Goal: Task Accomplishment & Management: Manage account settings

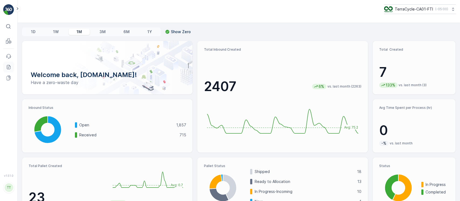
click at [11, 67] on icon at bounding box center [8, 66] width 5 height 5
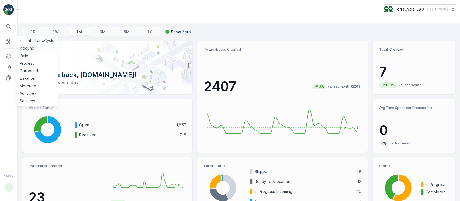
click at [25, 48] on p "Inbound" at bounding box center [27, 48] width 15 height 5
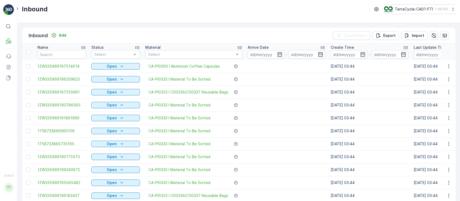
click at [75, 57] on input "text" at bounding box center [61, 54] width 48 height 9
paste input "1ZW335X69190099129"
type input "1ZW335X69190099129"
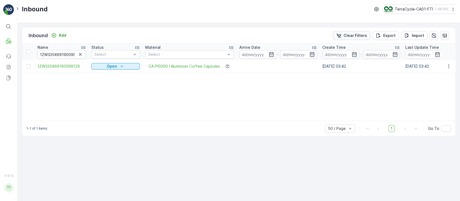
click at [344, 35] on div "Clear Filters" at bounding box center [351, 35] width 31 height 5
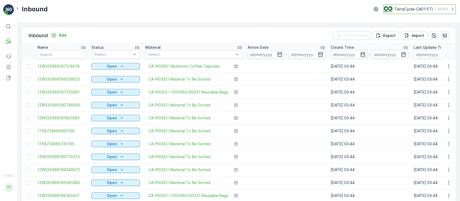
click at [428, 12] on div "TerraCycle-CA01-FTI ( -05:00 )" at bounding box center [416, 9] width 64 height 6
type input "8"
click at [413, 32] on span "TerraCycle-US08-Aurora" at bounding box center [417, 32] width 61 height 5
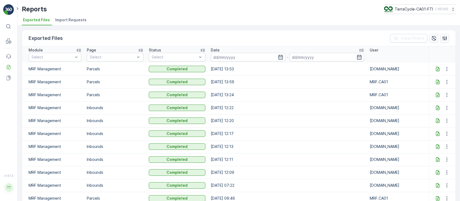
click at [74, 19] on span "Import Requests" at bounding box center [70, 19] width 31 height 5
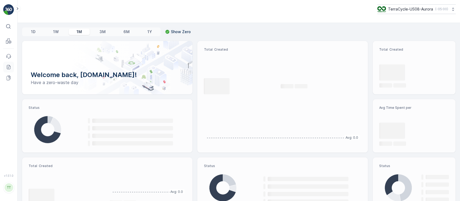
click at [9, 66] on icon at bounding box center [8, 66] width 5 height 5
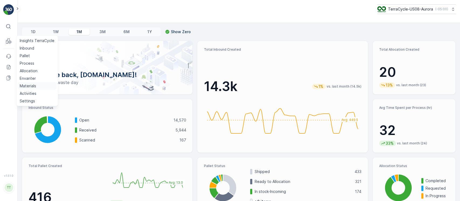
click at [30, 84] on p "Materials" at bounding box center [28, 85] width 16 height 5
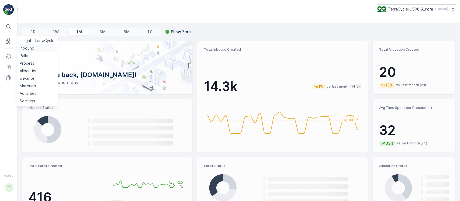
click at [28, 50] on p "Inbound" at bounding box center [27, 48] width 15 height 5
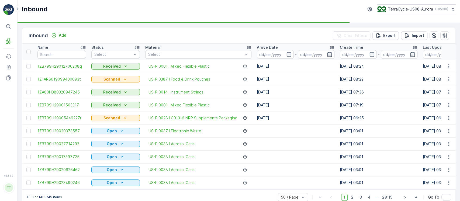
scroll to position [0, 111]
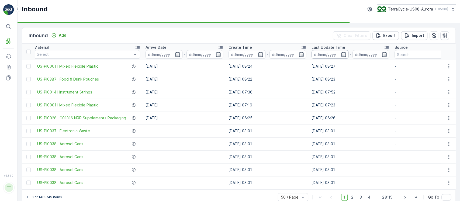
click at [324, 57] on input at bounding box center [329, 54] width 37 height 9
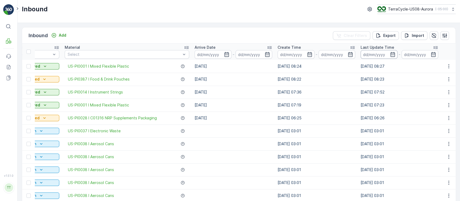
click at [374, 55] on input at bounding box center [378, 54] width 37 height 9
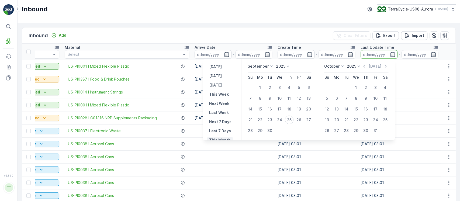
click at [223, 137] on p "This Month" at bounding box center [220, 139] width 22 height 5
type input "01.09.2025"
type input "30.09.2025"
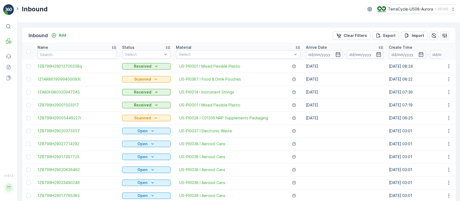
click at [104, 58] on input "text" at bounding box center [76, 54] width 79 height 9
type input "."
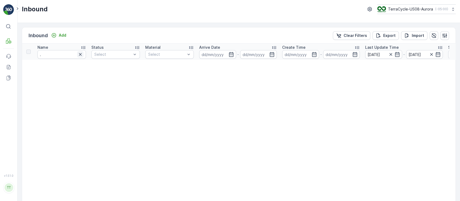
click at [80, 54] on icon "button" at bounding box center [80, 54] width 3 height 3
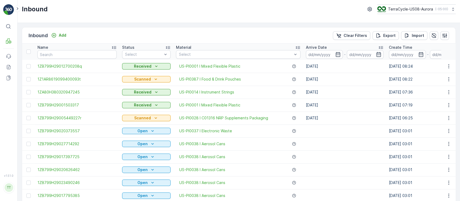
scroll to position [0, 194]
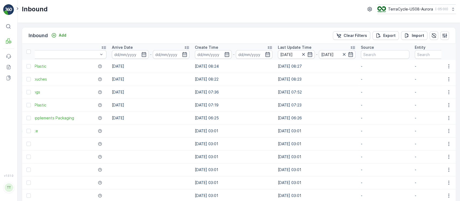
click at [259, 83] on td "25.09.2025 08:22" at bounding box center [233, 79] width 83 height 13
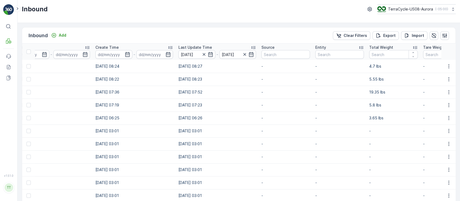
click at [388, 48] on p "Total Weight" at bounding box center [381, 47] width 24 height 5
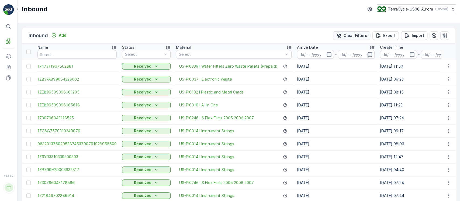
click at [351, 31] on button "Clear Filters" at bounding box center [351, 35] width 37 height 9
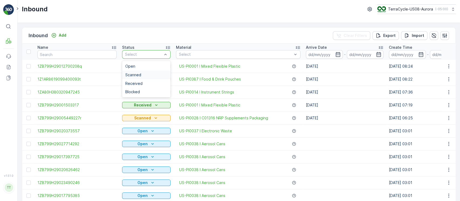
click at [154, 74] on div "Scanned" at bounding box center [146, 75] width 42 height 4
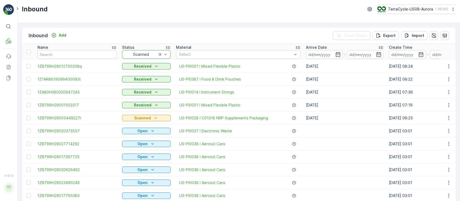
click at [318, 48] on p "Arrive Date" at bounding box center [316, 47] width 21 height 5
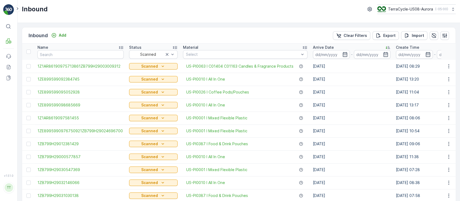
drag, startPoint x: 318, startPoint y: 48, endPoint x: 311, endPoint y: 48, distance: 7.0
click at [313, 48] on p "Arrive Date" at bounding box center [323, 47] width 21 height 5
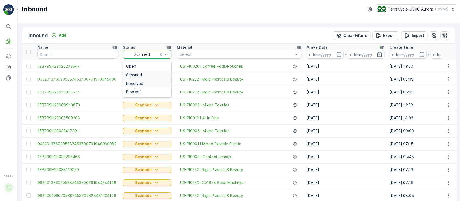
click at [144, 81] on div "Received" at bounding box center [147, 83] width 42 height 4
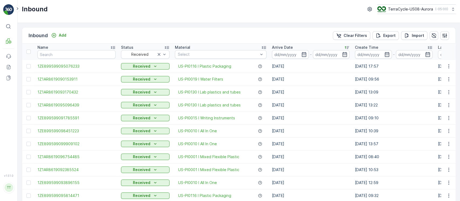
click at [329, 47] on div "Arrive Date" at bounding box center [311, 47] width 78 height 5
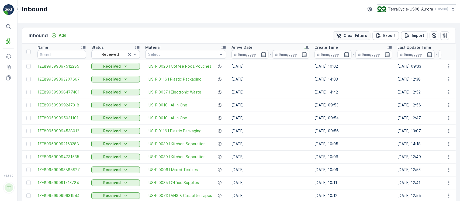
click at [359, 35] on p "Clear Filters" at bounding box center [355, 35] width 23 height 5
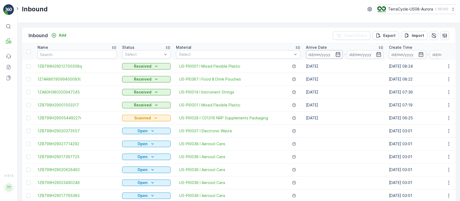
click at [329, 56] on input at bounding box center [324, 54] width 37 height 9
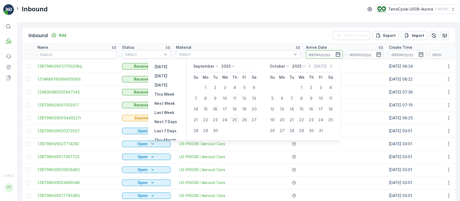
click at [216, 108] on div "16" at bounding box center [215, 109] width 9 height 9
type input "16.09.2025"
click at [225, 117] on div "24" at bounding box center [224, 120] width 9 height 9
type input "24.09.2025"
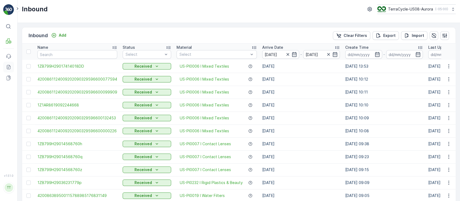
click at [9, 69] on icon at bounding box center [8, 66] width 5 height 5
click at [384, 36] on p "Export" at bounding box center [389, 35] width 12 height 5
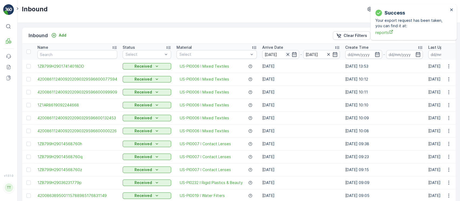
click at [287, 54] on icon "button" at bounding box center [287, 54] width 3 height 3
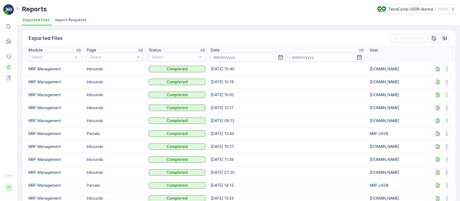
click at [434, 39] on icon "button" at bounding box center [434, 38] width 5 height 5
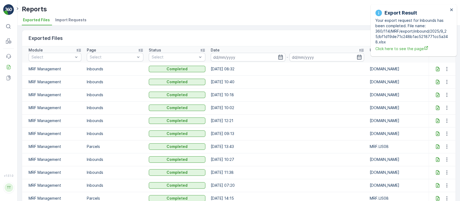
click at [433, 66] on div at bounding box center [442, 69] width 22 height 6
click at [436, 68] on icon at bounding box center [438, 69] width 4 height 5
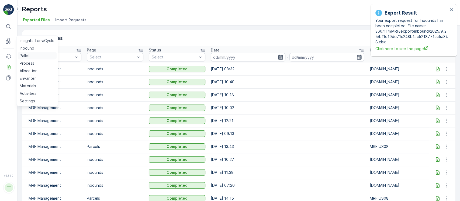
click at [31, 56] on link "Pallet" at bounding box center [37, 56] width 39 height 8
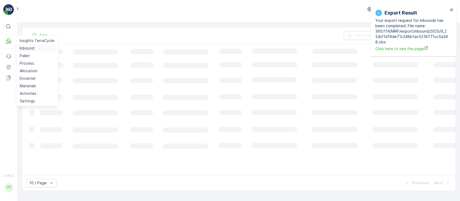
click at [23, 48] on p "Inbound" at bounding box center [27, 48] width 15 height 5
click at [452, 10] on icon "close" at bounding box center [451, 9] width 3 height 3
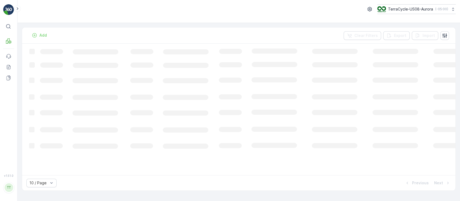
click at [270, 31] on div "Add Clear Filters Export Import" at bounding box center [238, 35] width 433 height 16
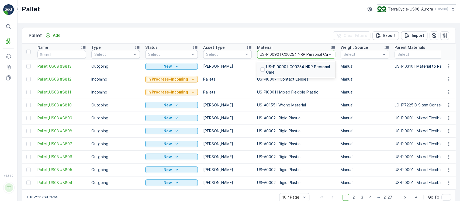
click at [308, 66] on p "US-PI0090 I C00254 NRP Personal Care" at bounding box center [299, 69] width 66 height 11
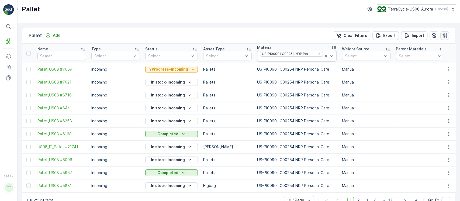
click at [444, 36] on icon "button" at bounding box center [444, 35] width 5 height 5
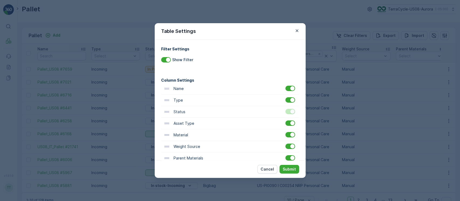
click at [348, 117] on div "Table Settings Filter Settings Show Filter Column Settings Name Type Status Ass…" at bounding box center [230, 100] width 460 height 201
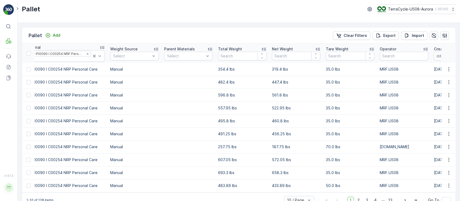
scroll to position [0, 231]
click at [444, 39] on button "button" at bounding box center [444, 35] width 9 height 9
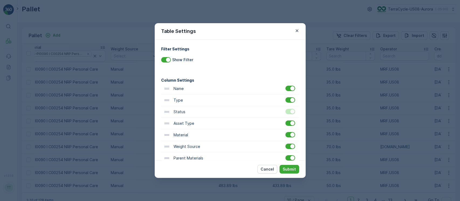
drag, startPoint x: 291, startPoint y: 157, endPoint x: 296, endPoint y: 154, distance: 5.8
click at [296, 154] on div "Parent Materials" at bounding box center [230, 158] width 138 height 12
click at [289, 160] on div at bounding box center [290, 157] width 10 height 5
click at [285, 155] on input "checkbox" at bounding box center [285, 155] width 0 height 0
click at [289, 168] on p "Submit" at bounding box center [289, 168] width 13 height 5
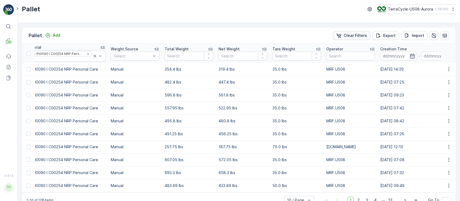
click at [351, 36] on p "Clear Filters" at bounding box center [355, 35] width 23 height 5
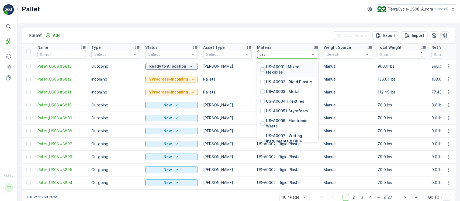
type input "us24"
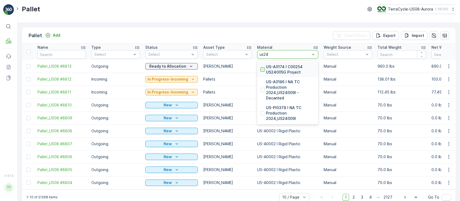
click at [261, 70] on div at bounding box center [262, 69] width 4 height 4
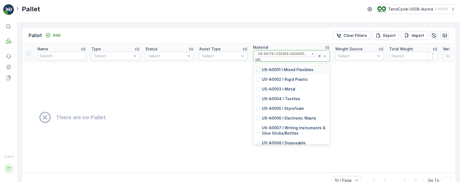
type input "us24"
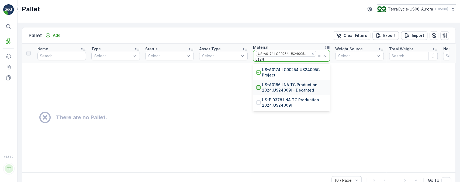
click at [258, 86] on div at bounding box center [258, 87] width 4 height 4
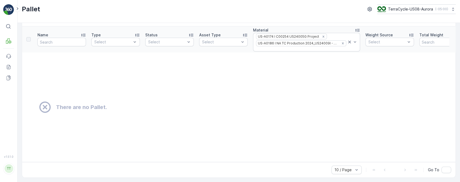
scroll to position [19, 0]
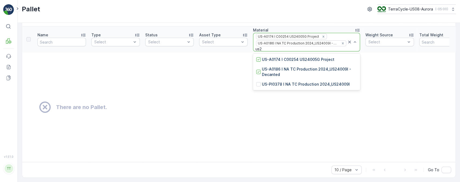
type input "us24"
click at [259, 83] on div at bounding box center [258, 84] width 4 height 4
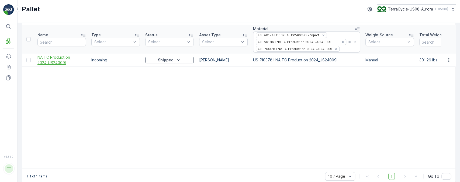
click at [49, 64] on span "NA TC Production 2024_US24009I" at bounding box center [61, 60] width 48 height 11
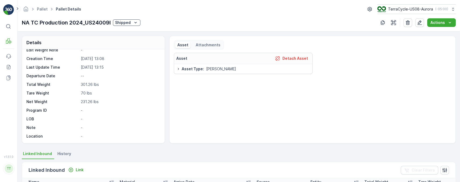
click at [67, 151] on span "History" at bounding box center [64, 153] width 14 height 5
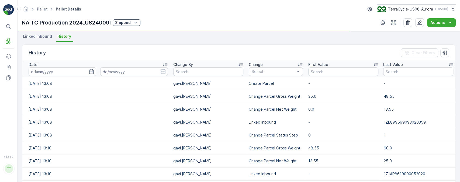
scroll to position [117, 0]
click at [135, 64] on div "Date" at bounding box center [98, 65] width 139 height 5
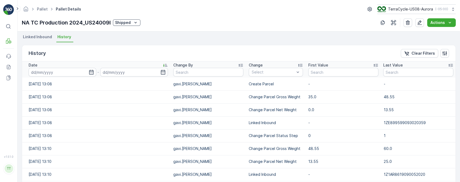
click at [135, 64] on div "Date" at bounding box center [98, 65] width 139 height 5
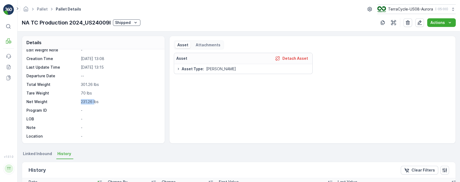
drag, startPoint x: 80, startPoint y: 102, endPoint x: 95, endPoint y: 101, distance: 14.6
click at [95, 101] on p "231.26 lbs" at bounding box center [120, 101] width 78 height 5
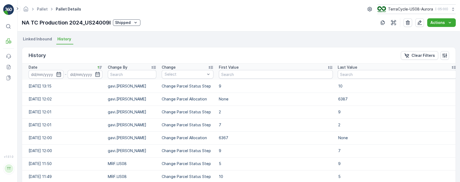
scroll to position [118, 0]
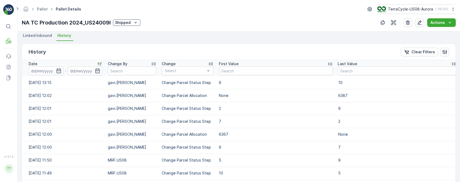
click at [39, 38] on span "Linked Inbound" at bounding box center [37, 35] width 29 height 5
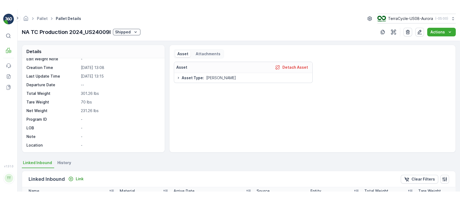
scroll to position [0, 0]
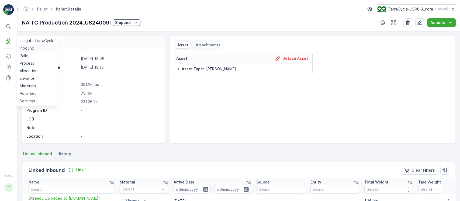
click at [22, 49] on p "Inbound" at bounding box center [27, 48] width 15 height 5
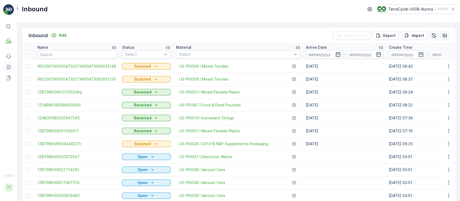
click at [8, 62] on link "Reports" at bounding box center [8, 67] width 11 height 11
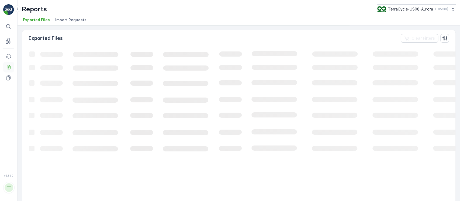
click at [8, 67] on icon at bounding box center [8, 66] width 5 height 5
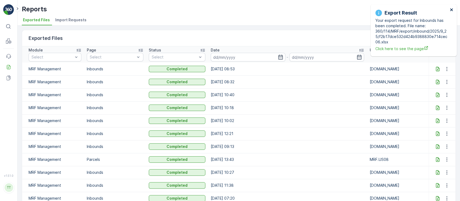
click at [451, 10] on icon "close" at bounding box center [451, 9] width 3 height 3
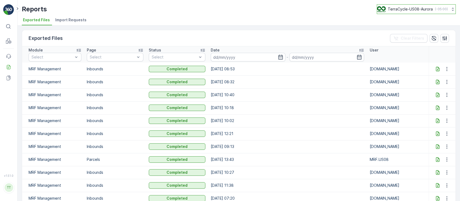
click at [424, 8] on p "TerraCycle-US08-Aurora" at bounding box center [410, 8] width 45 height 5
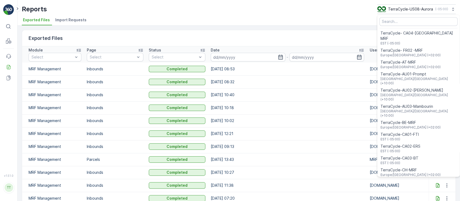
click at [417, 27] on ul "TerraCycle- CA04-Canada MRF EST (-05:00) TerraCycle- FR02 -MRF Europe/Paris (+0…" at bounding box center [418, 96] width 82 height 162
click at [421, 24] on input "Menu" at bounding box center [418, 21] width 78 height 9
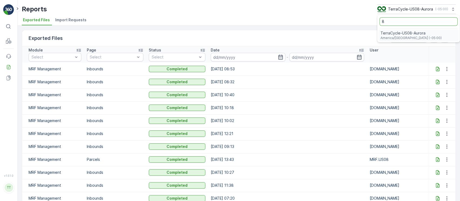
type input "8"
click at [417, 30] on div "TerraCycle-US08-Aurora America/Chicago (-05:00)" at bounding box center [418, 35] width 80 height 12
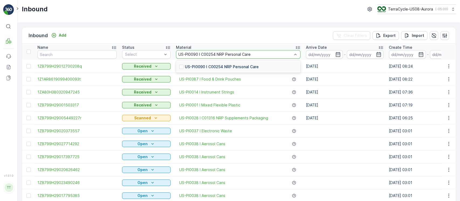
click at [198, 54] on input "US-PI0090 I C00254 NRP Personal Care" at bounding box center [214, 54] width 73 height 4
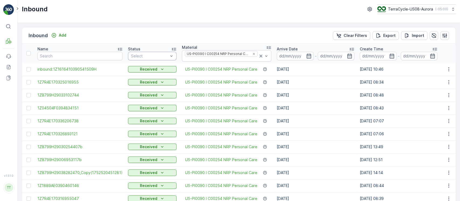
drag, startPoint x: 296, startPoint y: 80, endPoint x: 157, endPoint y: 55, distance: 141.7
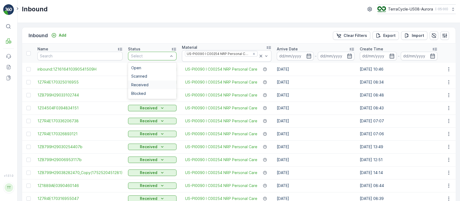
click at [156, 83] on div "Received" at bounding box center [152, 85] width 42 height 4
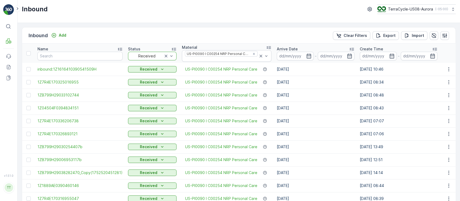
click at [325, 46] on div "Arrive Date" at bounding box center [316, 48] width 78 height 5
click at [343, 36] on div "Clear Filters" at bounding box center [351, 35] width 31 height 5
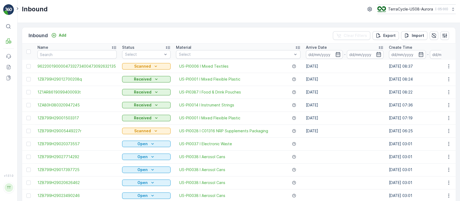
scroll to position [0, 649]
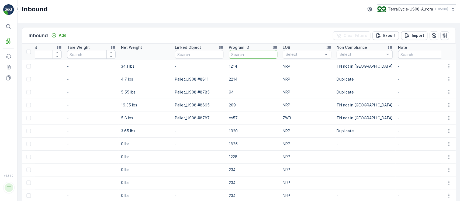
click at [265, 54] on input "text" at bounding box center [253, 54] width 48 height 9
paste input "996"
type input "996"
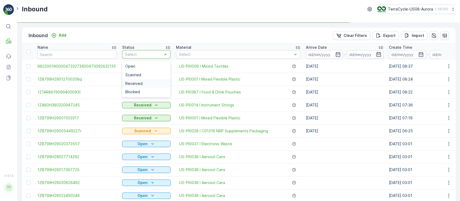
click at [144, 84] on div "Received" at bounding box center [146, 83] width 42 height 4
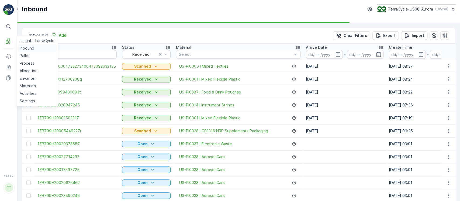
click at [19, 45] on link "Inbound" at bounding box center [37, 48] width 39 height 8
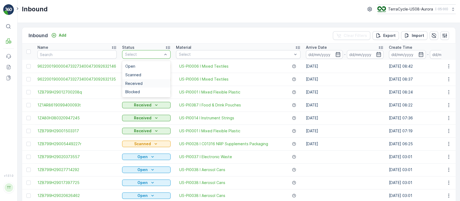
click at [152, 80] on div "Received" at bounding box center [146, 83] width 48 height 9
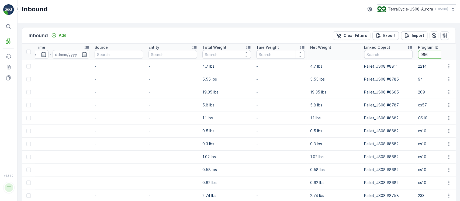
scroll to position [0, 424]
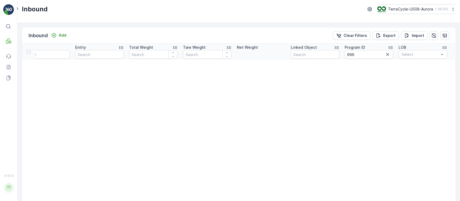
scroll to position [0, 536]
click at [349, 36] on p "Clear Filters" at bounding box center [355, 35] width 23 height 5
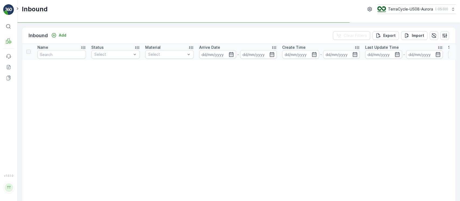
click at [74, 57] on input "text" at bounding box center [61, 54] width 48 height 9
paste input "1ZE899599097911497"
type input "1ZE899599097911497"
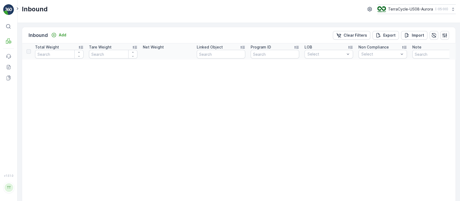
scroll to position [0, 536]
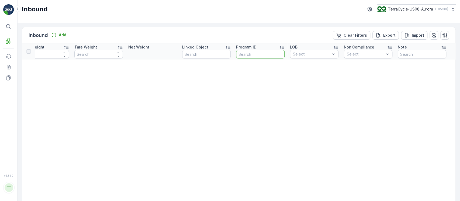
click at [267, 54] on input "text" at bounding box center [260, 54] width 48 height 9
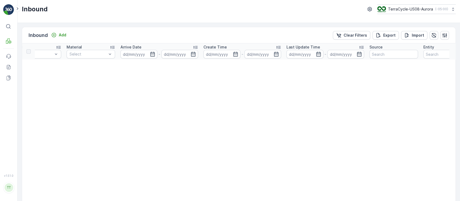
scroll to position [0, 0]
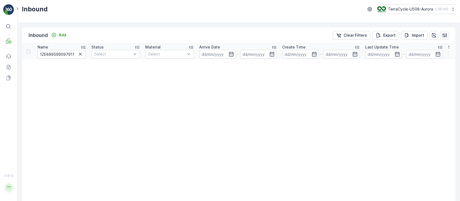
click at [48, 50] on input "1ZE899599097911497" at bounding box center [61, 54] width 48 height 9
click at [50, 52] on input "1ZE899599097911497" at bounding box center [61, 54] width 48 height 9
click at [361, 36] on p "Clear Filters" at bounding box center [355, 35] width 23 height 5
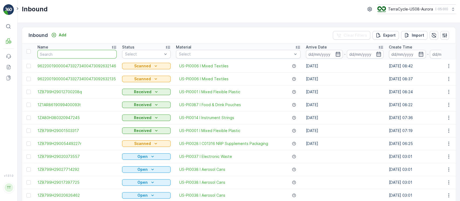
click at [84, 51] on input "text" at bounding box center [76, 54] width 79 height 9
paste input "1ZE899599097911497"
type input "1ZE899599097911497"
click at [96, 52] on input "1ZE899599097911497" at bounding box center [76, 54] width 79 height 9
click at [339, 34] on icon "Clear Filters" at bounding box center [338, 35] width 5 height 5
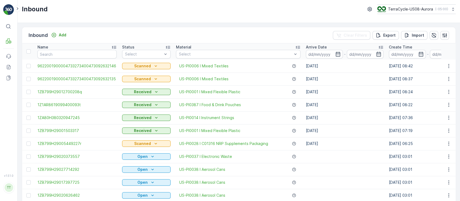
click at [334, 83] on td "[DATE]" at bounding box center [344, 78] width 83 height 13
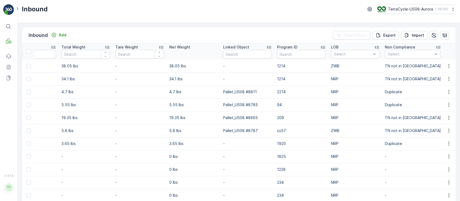
scroll to position [0, 617]
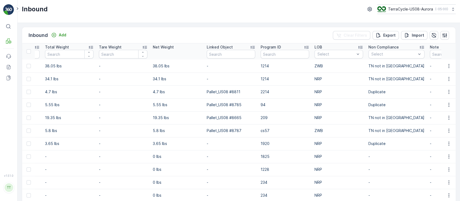
click at [282, 48] on div "Program ID" at bounding box center [285, 46] width 48 height 5
click at [280, 53] on input "text" at bounding box center [285, 54] width 48 height 9
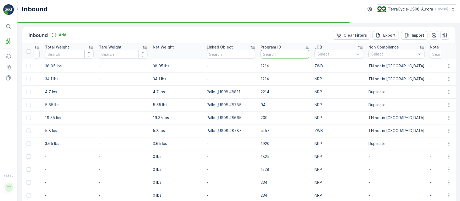
paste input "CS10-S"
type input "CS10-S"
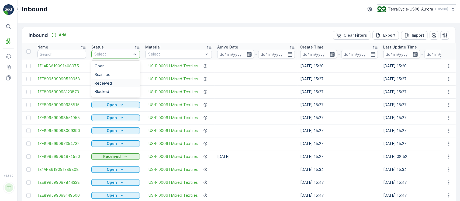
click at [130, 79] on div "Received" at bounding box center [115, 83] width 48 height 9
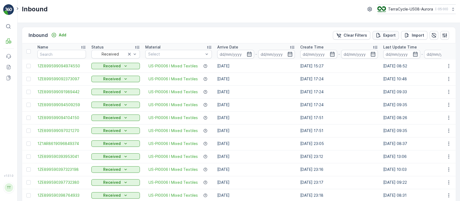
click at [384, 33] on p "Export" at bounding box center [389, 35] width 12 height 5
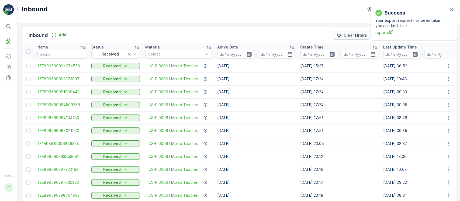
click at [344, 36] on div "Clear Filters" at bounding box center [351, 35] width 31 height 5
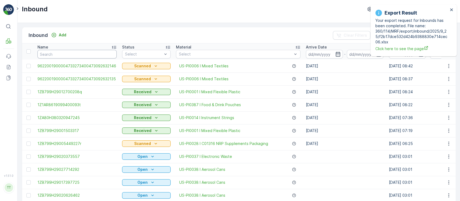
click at [83, 53] on input "text" at bounding box center [76, 54] width 79 height 9
paste input "1ZE899599097911497"
type input "1ZE899599097911497"
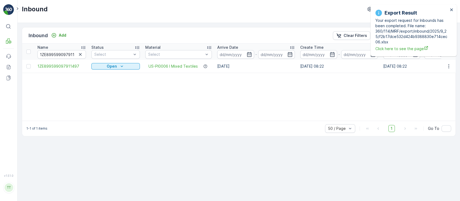
click at [146, 93] on div "Name 1ZE899599097911497 Status Select Material Select Arrive Date - Create Time…" at bounding box center [238, 82] width 433 height 77
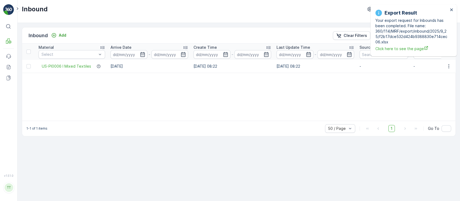
scroll to position [0, 18]
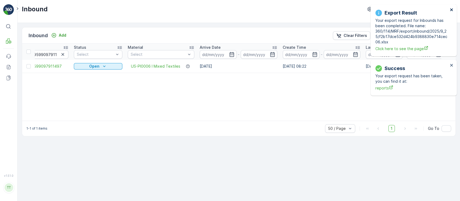
click at [452, 10] on icon "close" at bounding box center [452, 10] width 4 height 4
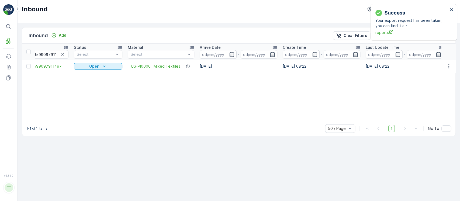
click at [452, 10] on icon "close" at bounding box center [452, 10] width 4 height 4
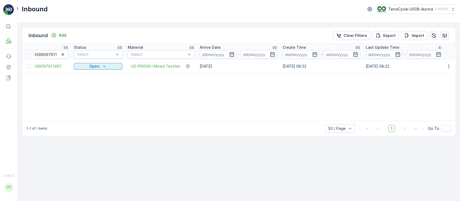
click at [445, 10] on p "( -05:00 )" at bounding box center [441, 9] width 13 height 4
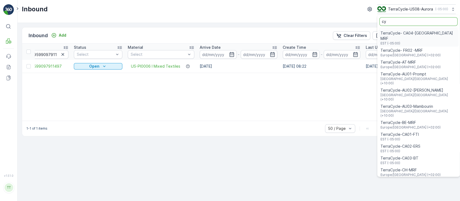
type input "cy"
click at [439, 23] on input "cy" at bounding box center [418, 21] width 78 height 9
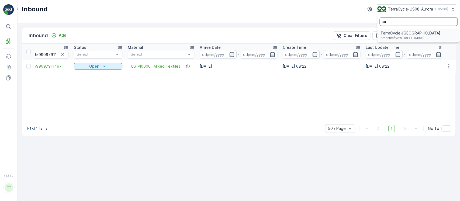
type input "jer"
click at [428, 30] on div "TerraCycle-US01-Jersey Street America/New_York (-04:00)" at bounding box center [418, 35] width 80 height 12
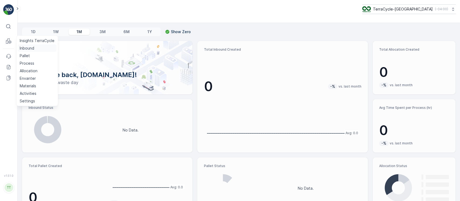
click at [23, 48] on p "Inbound" at bounding box center [27, 48] width 15 height 5
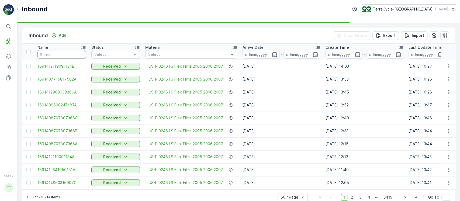
click at [62, 57] on input "text" at bounding box center [61, 54] width 48 height 9
paste input "1ZE899599097911497"
type input "1ZE899599097911497"
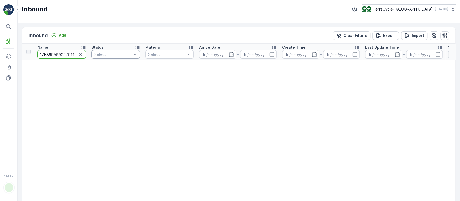
scroll to position [0, 5]
drag, startPoint x: 65, startPoint y: 55, endPoint x: 131, endPoint y: 56, distance: 66.0
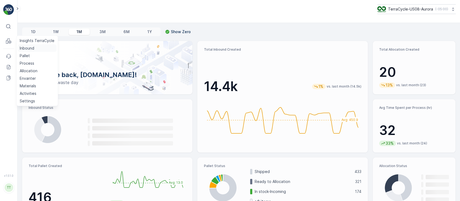
click at [26, 47] on p "Inbound" at bounding box center [27, 48] width 15 height 5
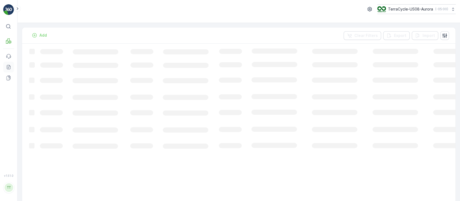
click at [10, 66] on icon at bounding box center [9, 65] width 1 height 1
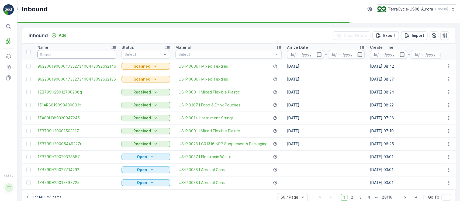
click at [71, 56] on input "text" at bounding box center [76, 54] width 79 height 9
paste input "1ZE899599097911497"
type input "1ZE899599097911497"
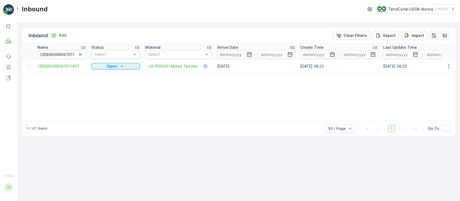
click at [444, 66] on button "button" at bounding box center [449, 66] width 10 height 6
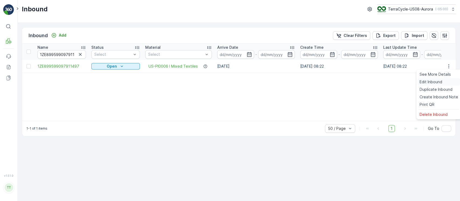
click at [445, 78] on div "Edit Inbound" at bounding box center [438, 82] width 43 height 8
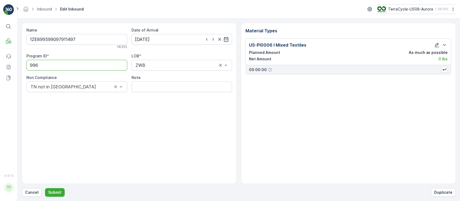
drag, startPoint x: 103, startPoint y: 64, endPoint x: 0, endPoint y: 67, distance: 102.7
click at [0, 67] on div "⌘B MRF Events Reports Documents v 1.51.0 TT [DOMAIN_NAME] [DOMAIN_NAME][EMAIL_A…" at bounding box center [230, 100] width 460 height 201
paste ID "CS10-S"
type ID "CS10-S"
click at [151, 83] on input "Note" at bounding box center [181, 86] width 101 height 11
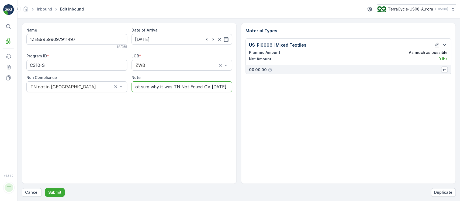
scroll to position [0, 81]
type input "This is a Spree order from 2022. Not sure why it was TN Not Found GV [DATE]"
click at [436, 44] on icon "button" at bounding box center [437, 45] width 5 height 5
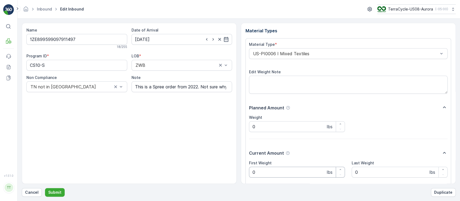
drag, startPoint x: 289, startPoint y: 174, endPoint x: 203, endPoint y: 175, distance: 85.9
click at [210, 175] on div "Name 1ZE899599097911497 18 / 255 Date of Arrival [DATE] Program ID * CS10-S LOB…" at bounding box center [239, 103] width 434 height 161
type Weight "13.7"
click at [133, 89] on input "This is a Spree order from 2022. Not sure why it was TN Not Found GV [DATE]" at bounding box center [181, 86] width 101 height 11
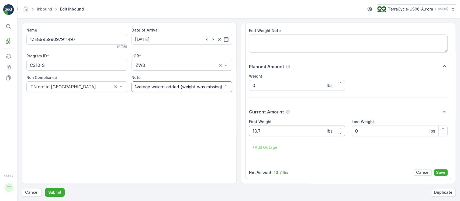
type input "Average weight added (weight was missing). This is a Spree order from 2022. Not…"
click at [286, 134] on Weight "13.7" at bounding box center [297, 131] width 96 height 11
click at [196, 86] on input "Average weight added (weight was missing). This is a Spree order from 2022. Not…" at bounding box center [181, 86] width 101 height 11
click at [441, 175] on p "Save" at bounding box center [440, 172] width 9 height 5
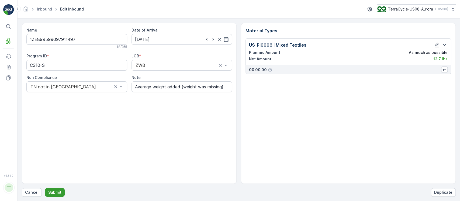
click at [63, 194] on button "Submit" at bounding box center [55, 192] width 20 height 9
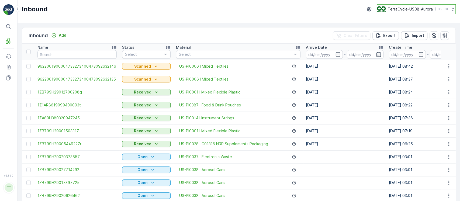
click at [390, 8] on p "TerraCycle-US08-Aurora" at bounding box center [410, 8] width 45 height 5
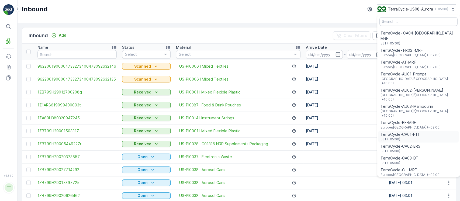
click at [397, 132] on span "TerraCycle-CA01-FTI" at bounding box center [399, 134] width 38 height 5
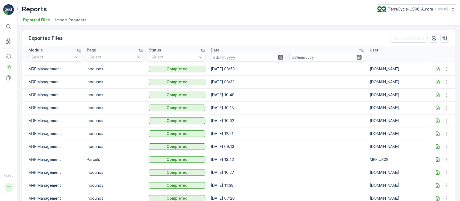
click at [436, 67] on icon at bounding box center [438, 69] width 4 height 5
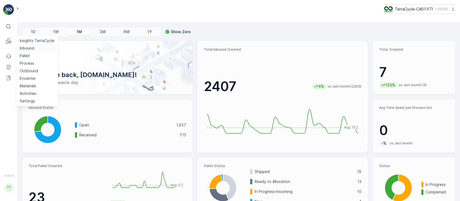
click at [25, 48] on p "Inbound" at bounding box center [27, 48] width 15 height 5
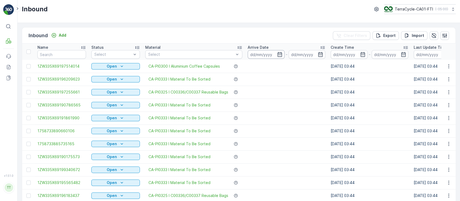
click at [272, 56] on input at bounding box center [266, 54] width 37 height 9
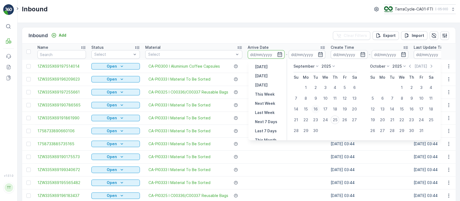
click at [315, 106] on div "16" at bounding box center [315, 109] width 9 height 9
type input "16.09.2025"
click at [324, 122] on div "24" at bounding box center [325, 120] width 9 height 9
type input "24.09.2025"
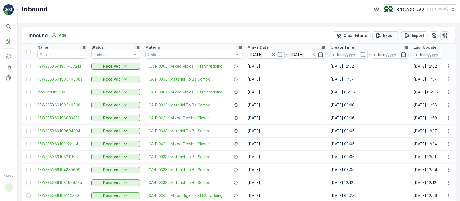
click at [382, 34] on div "Export" at bounding box center [386, 35] width 20 height 5
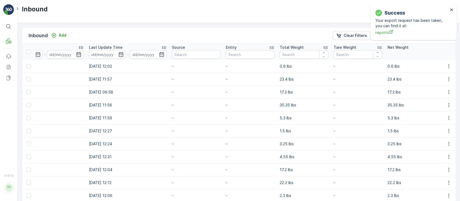
scroll to position [0, 324]
click at [293, 46] on p "Total Weight" at bounding box center [292, 47] width 24 height 5
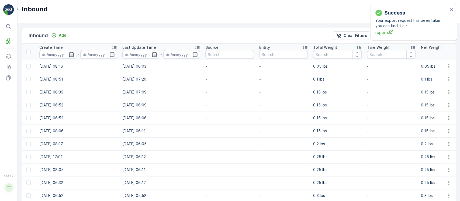
click at [331, 47] on p "Total Weight" at bounding box center [325, 47] width 24 height 5
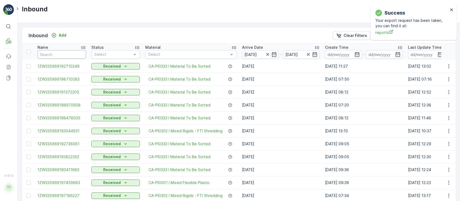
click at [71, 52] on input "text" at bounding box center [61, 54] width 48 height 9
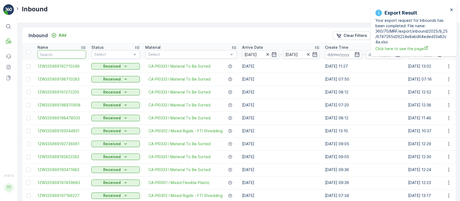
type input "."
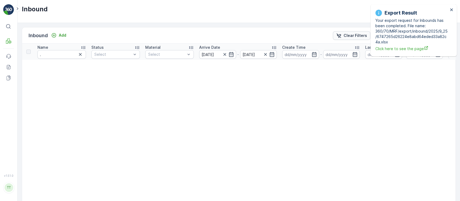
click at [347, 36] on p "Clear Filters" at bounding box center [355, 35] width 23 height 5
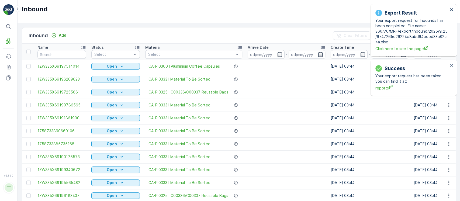
click at [452, 9] on icon "close" at bounding box center [452, 10] width 4 height 4
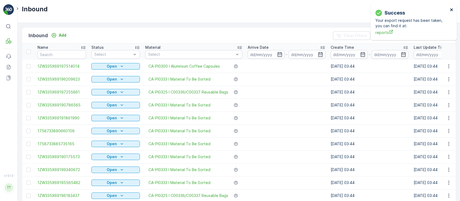
click at [452, 9] on icon "close" at bounding box center [452, 10] width 4 height 4
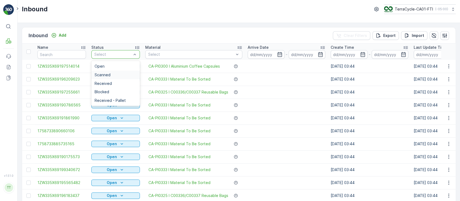
click at [119, 76] on div "Scanned" at bounding box center [116, 75] width 42 height 4
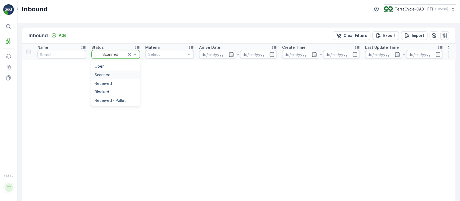
click at [115, 57] on div "Scanned" at bounding box center [115, 54] width 48 height 9
click at [113, 86] on div "Received" at bounding box center [115, 83] width 48 height 9
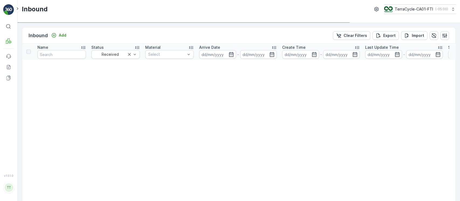
click at [240, 47] on div "Arrive Date" at bounding box center [238, 47] width 78 height 5
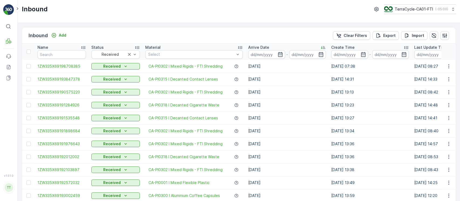
click at [296, 48] on div "Arrive Date" at bounding box center [287, 47] width 78 height 5
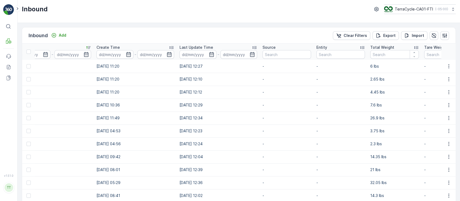
scroll to position [0, 235]
click at [387, 45] on p "Total Weight" at bounding box center [381, 47] width 24 height 5
click at [387, 46] on p "Total Weight" at bounding box center [382, 47] width 24 height 5
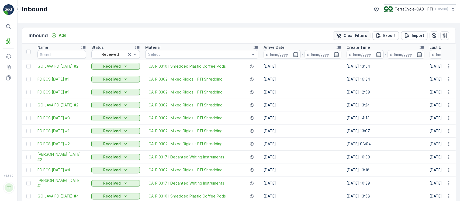
click at [348, 36] on p "Clear Filters" at bounding box center [355, 35] width 23 height 5
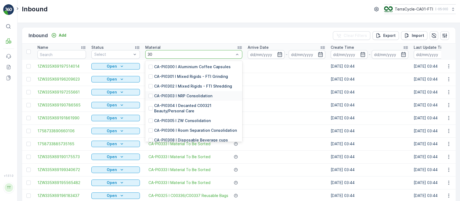
type input "3"
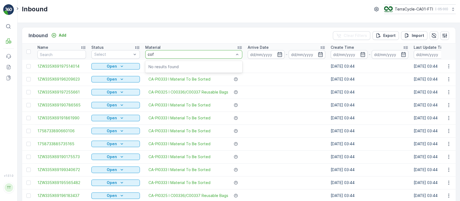
type input "coff"
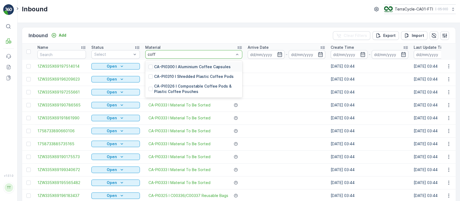
click at [216, 69] on p "CA-PI0300 I Aluminium Coffee Capsules" at bounding box center [192, 66] width 77 height 5
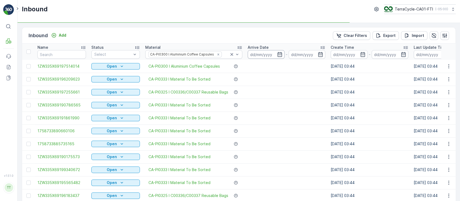
click at [268, 56] on input at bounding box center [266, 54] width 37 height 9
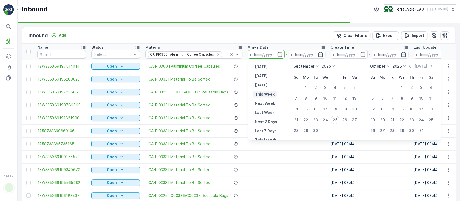
scroll to position [48, 0]
click at [272, 89] on p "This Month" at bounding box center [266, 91] width 22 height 5
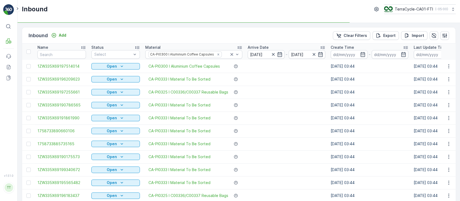
type input "01.09.2025"
type input "30.09.2025"
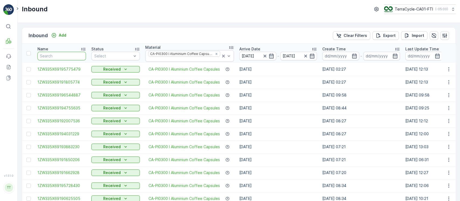
click at [75, 57] on input "text" at bounding box center [61, 56] width 48 height 9
type input "in"
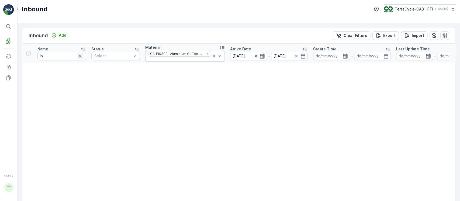
click at [80, 56] on icon "button" at bounding box center [80, 56] width 3 height 3
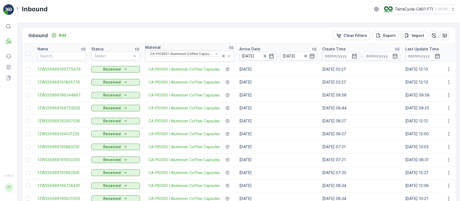
click at [78, 48] on div "Name" at bounding box center [61, 48] width 48 height 5
click at [65, 48] on div "Name" at bounding box center [61, 48] width 48 height 5
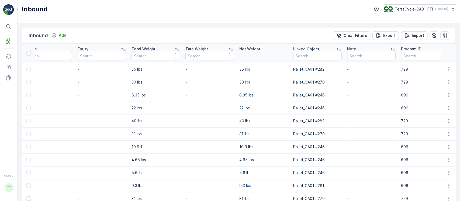
scroll to position [0, 585]
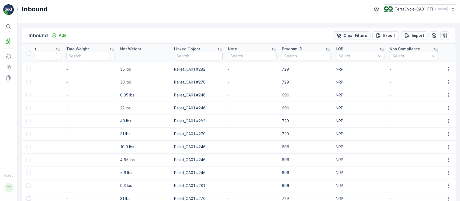
click at [364, 37] on p "Clear Filters" at bounding box center [355, 35] width 23 height 5
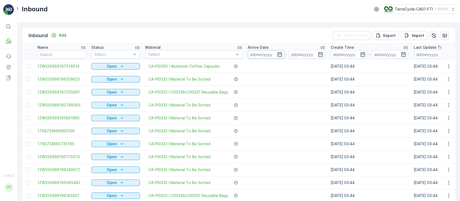
click at [263, 55] on input at bounding box center [266, 54] width 37 height 9
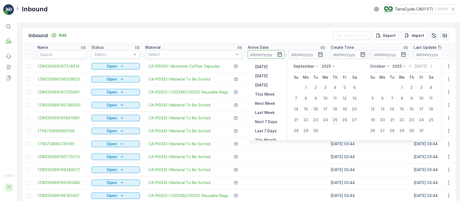
click at [316, 108] on div "16" at bounding box center [315, 109] width 9 height 9
type input "16.09.2025"
click at [325, 119] on div "24" at bounding box center [325, 120] width 9 height 9
type input "24.09.2025"
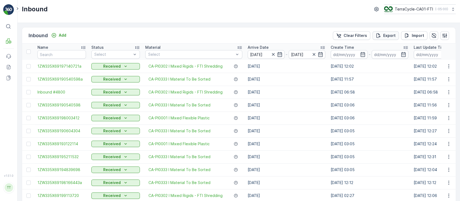
click at [387, 33] on p "Export" at bounding box center [389, 35] width 12 height 5
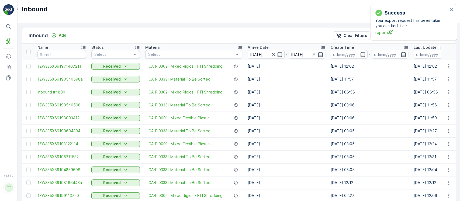
click at [450, 7] on div "Success Your export request has been taken, you can find it at: reports" at bounding box center [413, 22] width 86 height 36
click at [452, 11] on icon "close" at bounding box center [451, 9] width 3 height 3
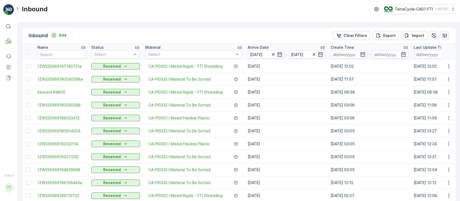
click at [414, 3] on div "Inbound TerraCycle-CA01-FTI ( -05:00 )" at bounding box center [239, 11] width 442 height 23
click at [414, 10] on p "TerraCycle-CA01-FTI" at bounding box center [413, 8] width 38 height 5
type input "8"
click at [421, 31] on span "TerraCycle-US08-Aurora" at bounding box center [417, 32] width 61 height 5
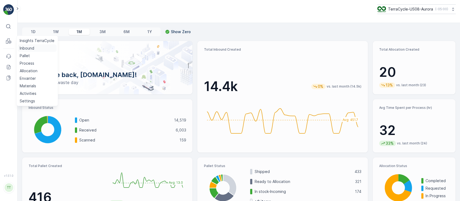
click at [26, 49] on p "Inbound" at bounding box center [27, 48] width 15 height 5
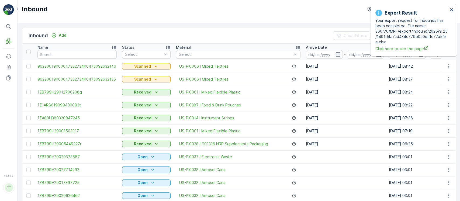
click at [451, 10] on icon "close" at bounding box center [451, 9] width 3 height 3
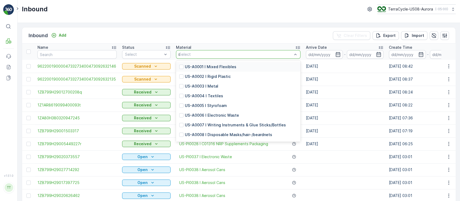
type input "s fle"
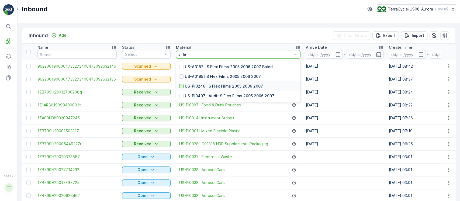
click at [180, 85] on div at bounding box center [181, 86] width 4 height 4
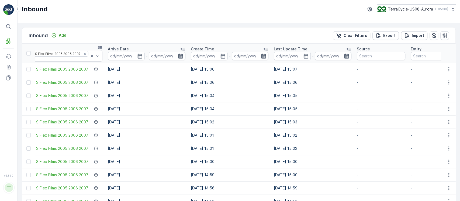
scroll to position [0, 166]
click at [287, 58] on input at bounding box center [292, 56] width 37 height 9
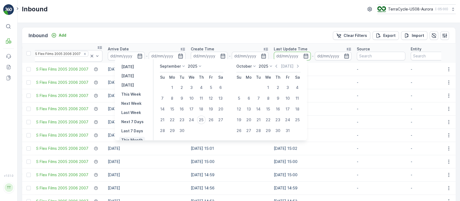
click at [135, 138] on p "This Month" at bounding box center [132, 139] width 22 height 5
type input "01.09.2025"
type input "30.09.2025"
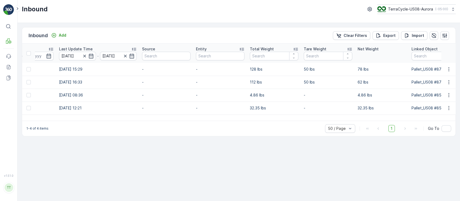
scroll to position [0, 349]
click at [221, 165] on div "Inbound Add Clear Filters Export Import Name Status Select Material US-PI0246 I…" at bounding box center [239, 112] width 442 height 178
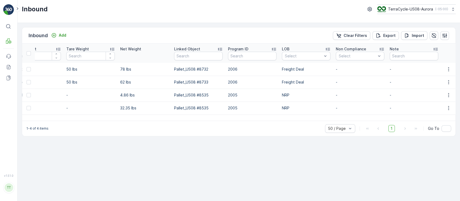
scroll to position [0, 98]
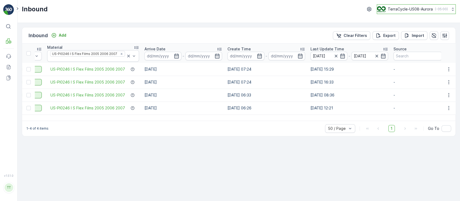
click at [408, 11] on p "TerraCycle-US08-Aurora" at bounding box center [410, 8] width 45 height 5
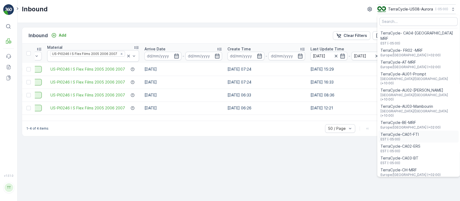
click at [392, 137] on span "EST (-05:00)" at bounding box center [399, 139] width 38 height 4
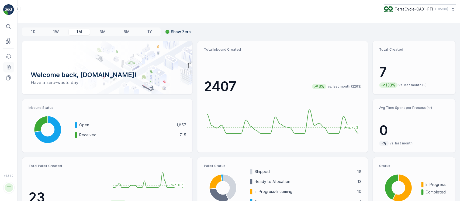
click at [12, 66] on link "Reports" at bounding box center [8, 67] width 11 height 11
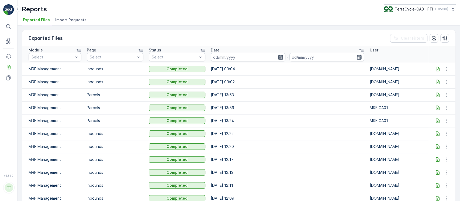
click at [436, 68] on icon at bounding box center [437, 68] width 5 height 5
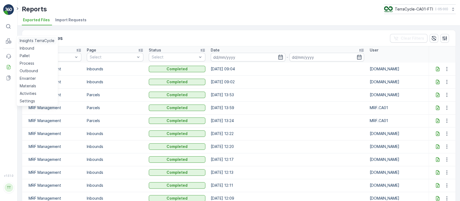
click at [33, 40] on p "Insights TerraCycle" at bounding box center [37, 40] width 35 height 5
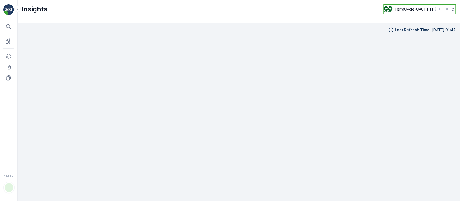
click at [431, 11] on div "TerraCycle-CA01-FTI ( -05:00 )" at bounding box center [416, 9] width 64 height 6
type input "8"
click at [415, 33] on span "TerraCycle-US08-Aurora" at bounding box center [417, 32] width 61 height 5
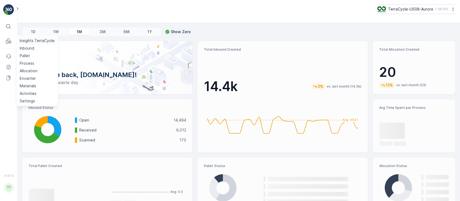
click at [33, 41] on p "Insights TerraCycle" at bounding box center [37, 40] width 35 height 5
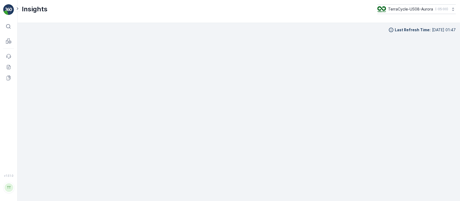
scroll to position [5, 0]
